Goal: Transaction & Acquisition: Subscribe to service/newsletter

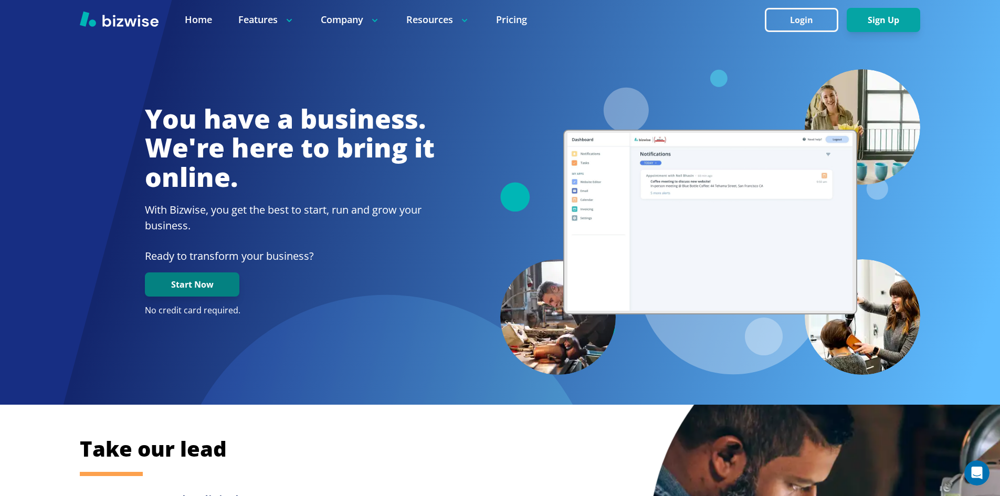
click at [212, 286] on button "Start Now" at bounding box center [192, 284] width 94 height 24
click at [509, 20] on link "Pricing" at bounding box center [511, 19] width 31 height 13
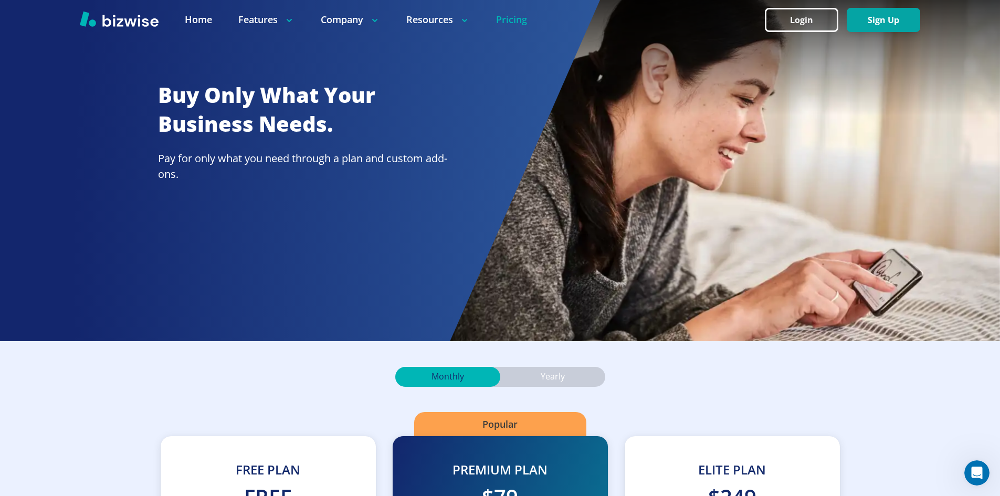
click at [86, 143] on div "Buy Only What Your Business Needs. Pay for only what you need through a plan an…" at bounding box center [300, 170] width 600 height 341
click at [976, 467] on icon "Open Intercom Messenger" at bounding box center [975, 471] width 17 height 17
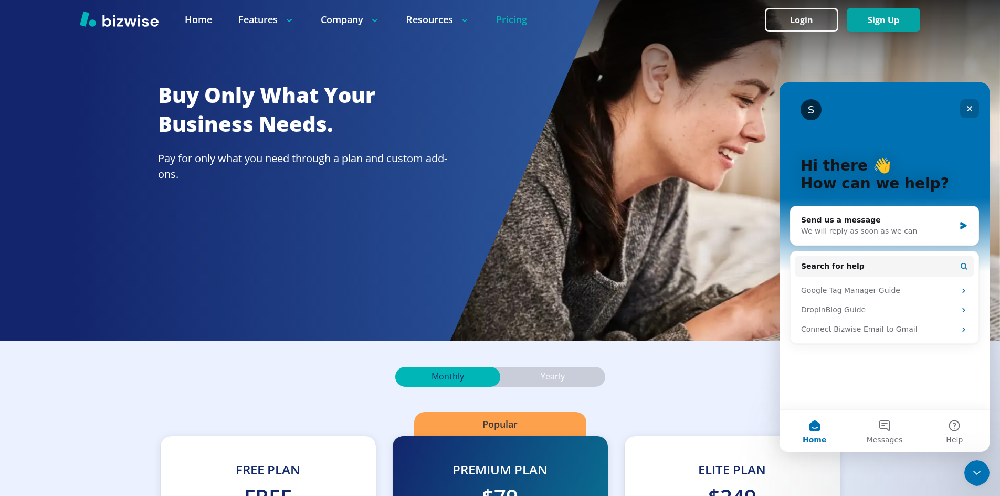
click at [966, 105] on icon "Close" at bounding box center [969, 108] width 8 height 8
